Goal: Task Accomplishment & Management: Complete application form

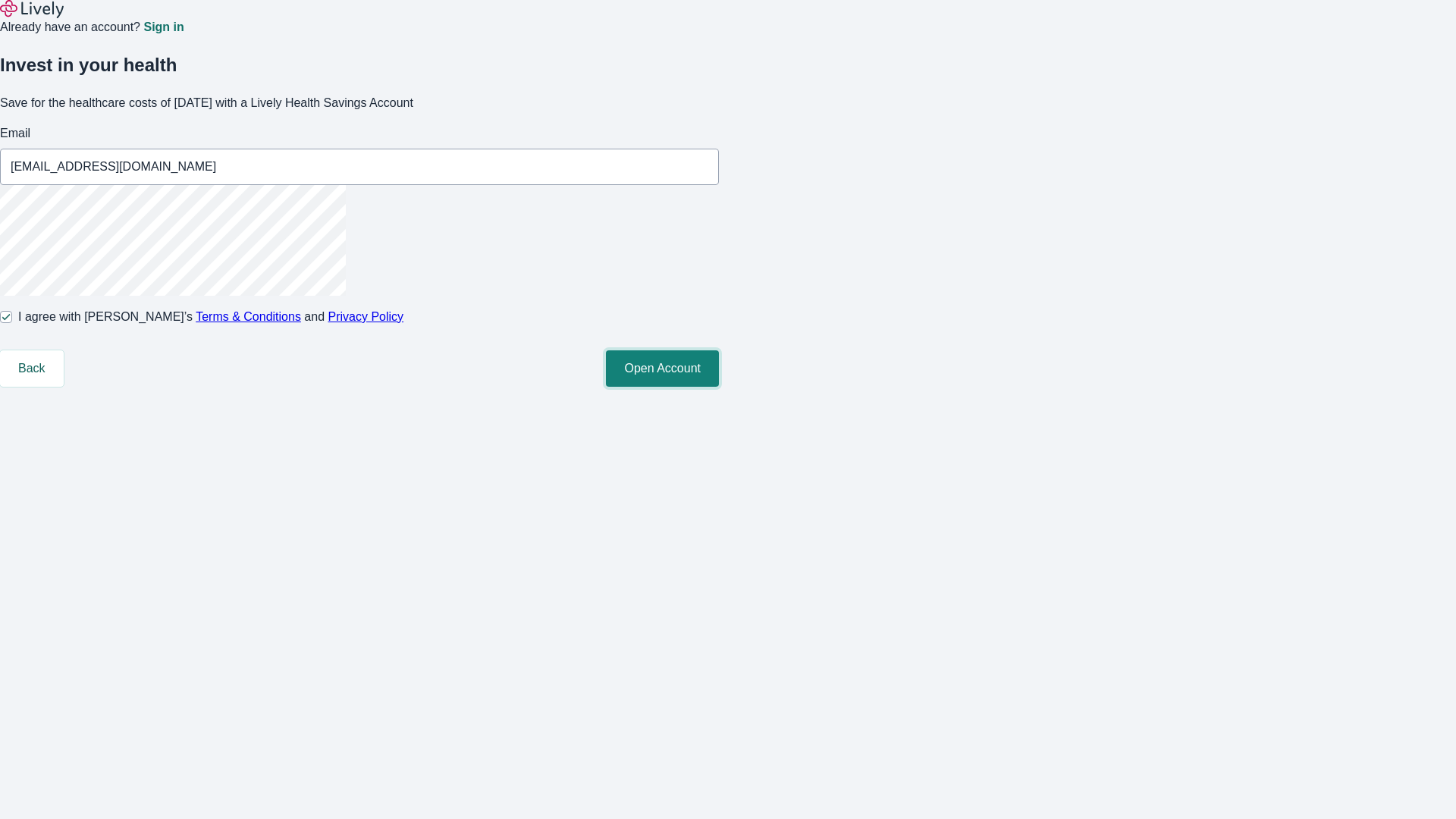
click at [719, 387] on button "Open Account" at bounding box center [663, 368] width 113 height 37
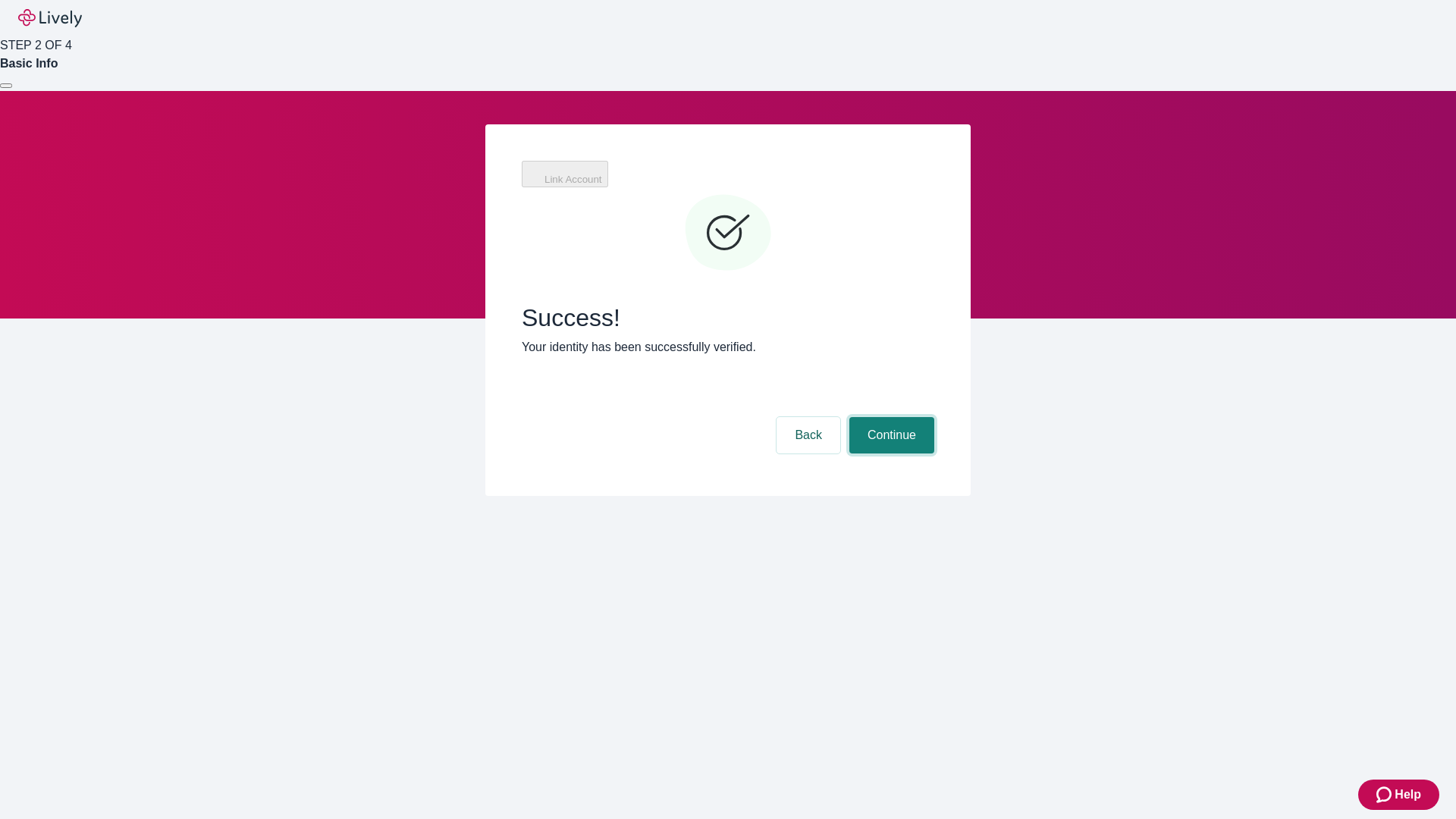
click at [890, 417] on button "Continue" at bounding box center [892, 435] width 85 height 37
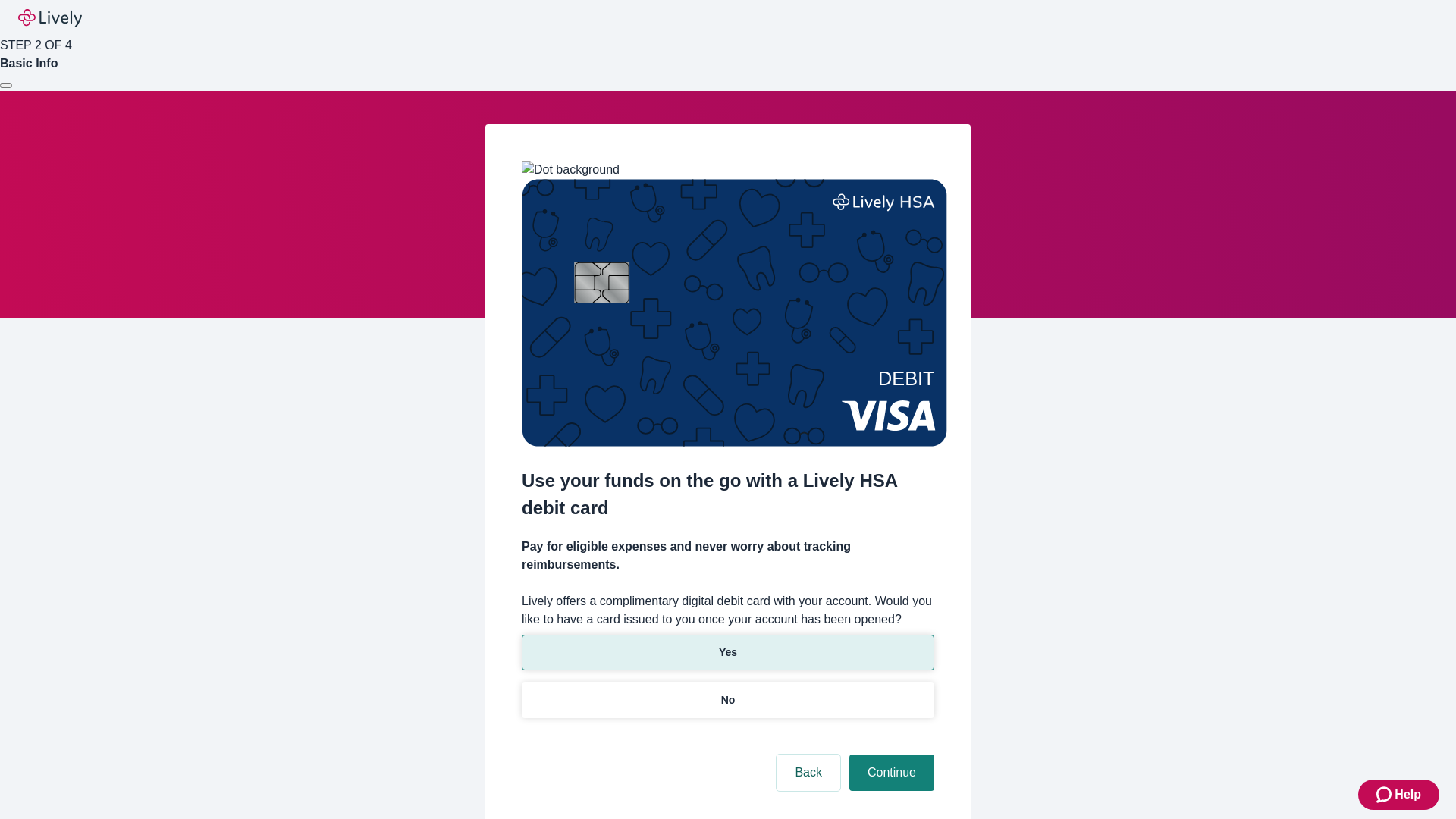
click at [727, 645] on p "Yes" at bounding box center [728, 653] width 18 height 16
click at [890, 755] on button "Continue" at bounding box center [892, 773] width 85 height 37
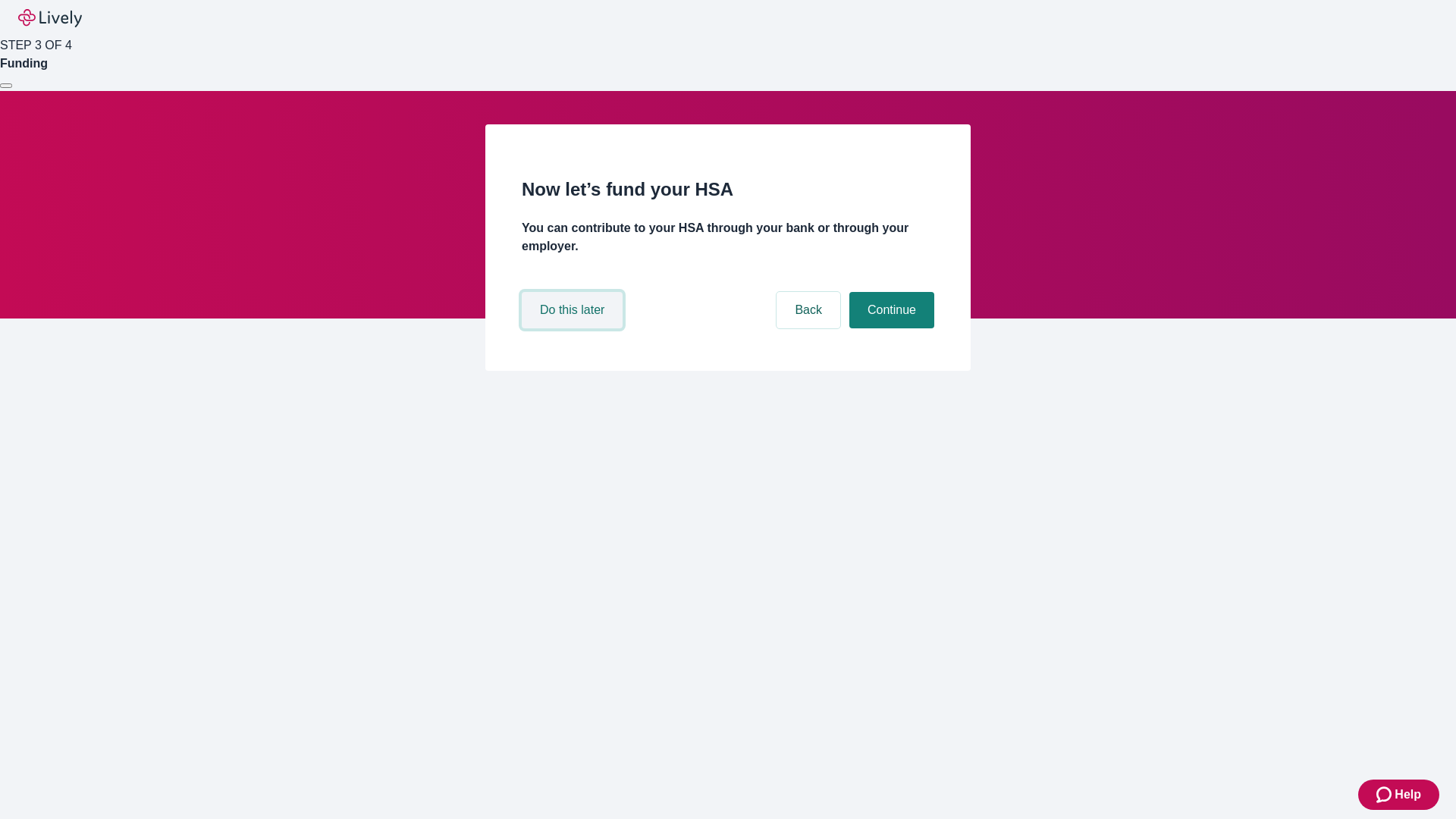
click at [574, 328] on button "Do this later" at bounding box center [571, 309] width 101 height 37
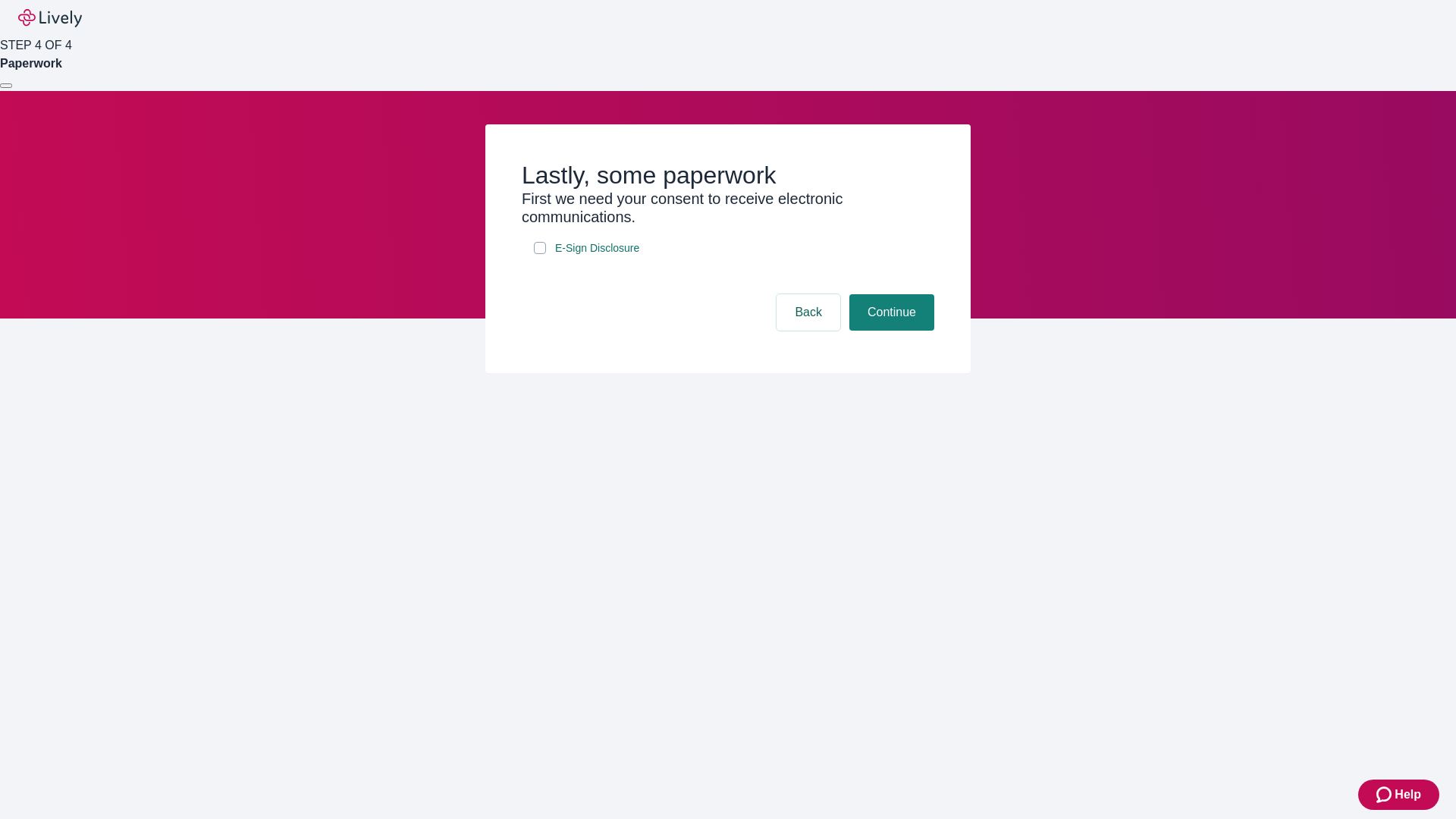
click at [540, 254] on input "E-Sign Disclosure" at bounding box center [540, 249] width 13 height 13
checkbox input "true"
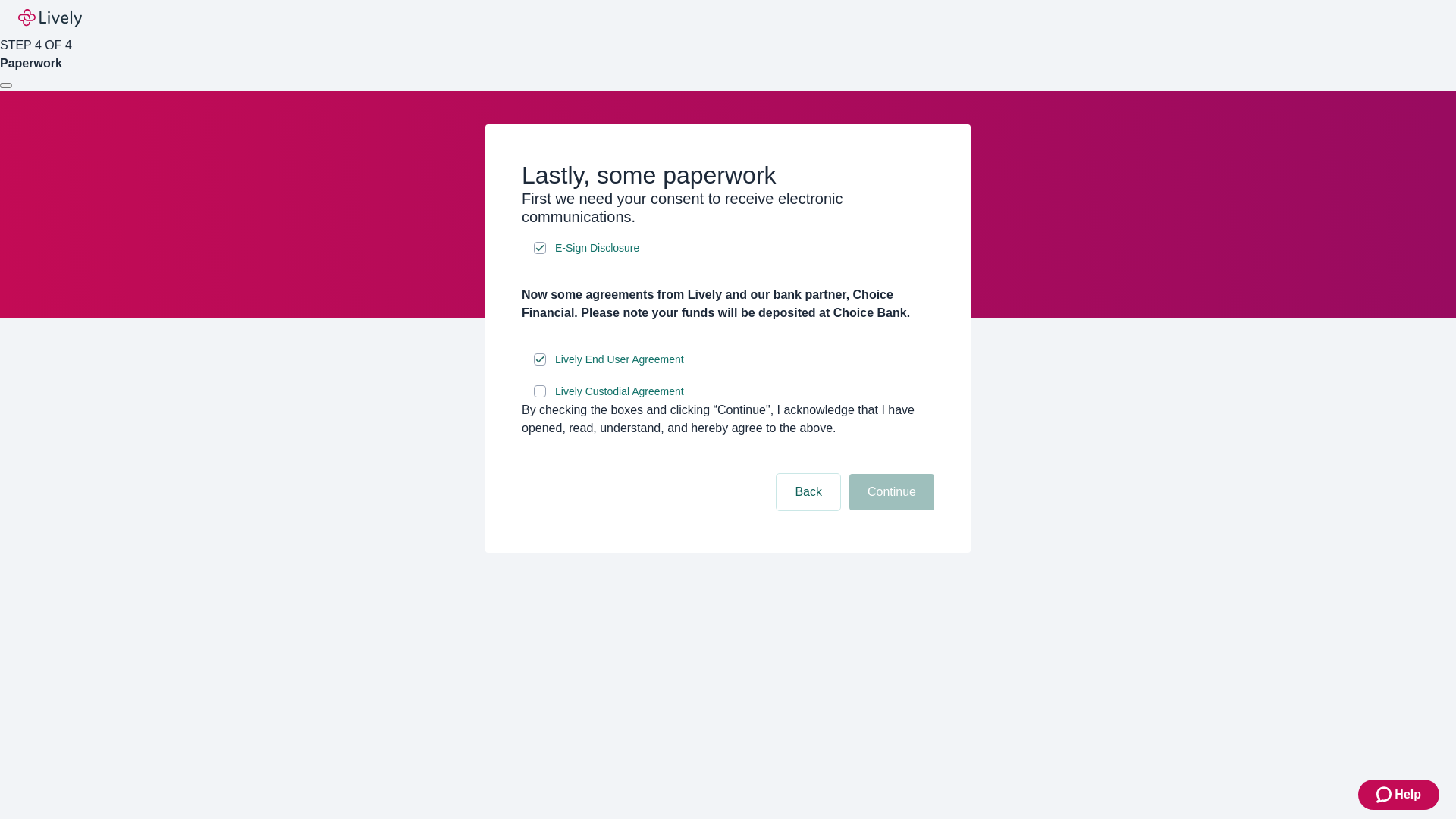
click at [540, 397] on input "Lively Custodial Agreement" at bounding box center [540, 392] width 13 height 13
checkbox input "true"
click at [890, 511] on button "Continue" at bounding box center [892, 492] width 85 height 37
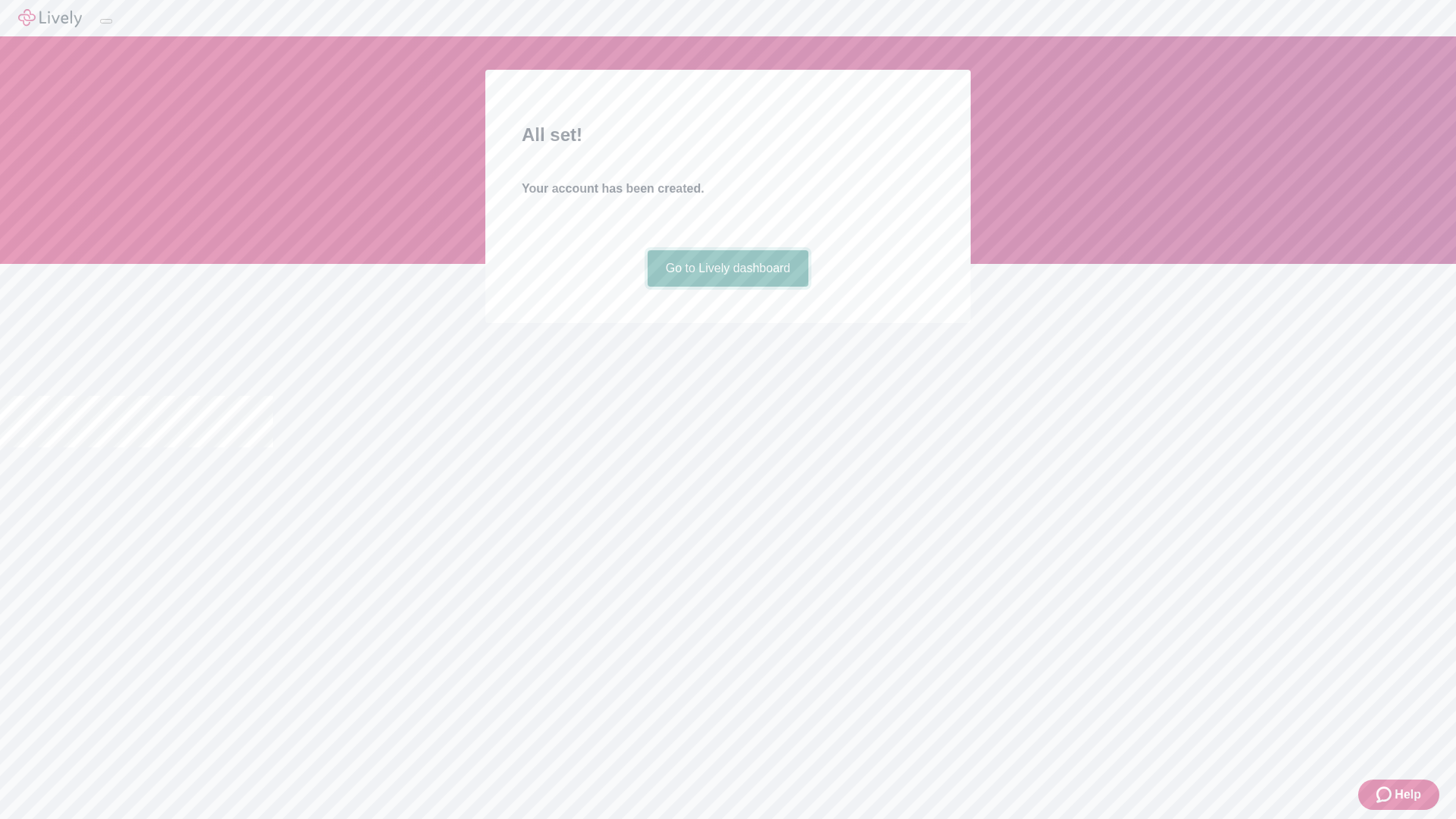
click at [727, 287] on link "Go to Lively dashboard" at bounding box center [728, 268] width 162 height 37
